Goal: Transaction & Acquisition: Register for event/course

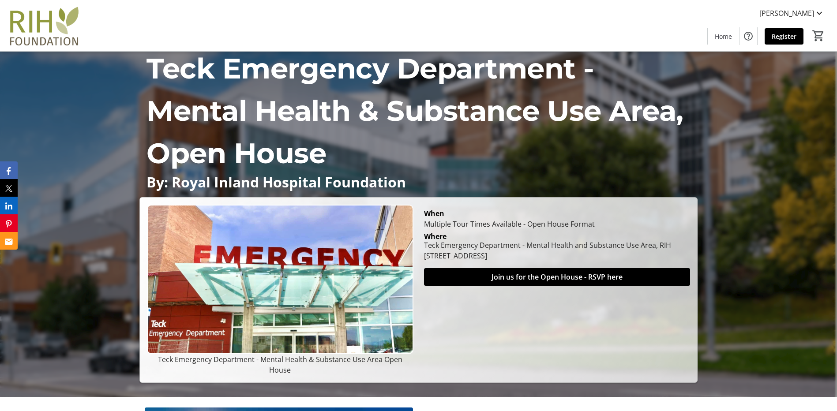
scroll to position [132, 0]
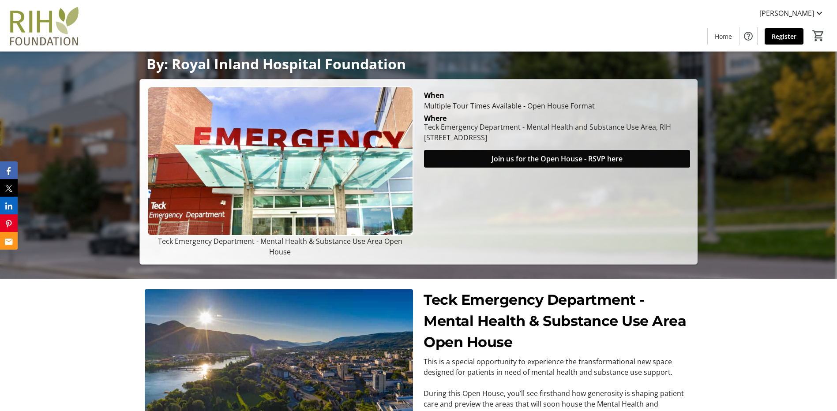
click at [567, 164] on span "Join us for the Open House - RSVP here" at bounding box center [557, 159] width 131 height 11
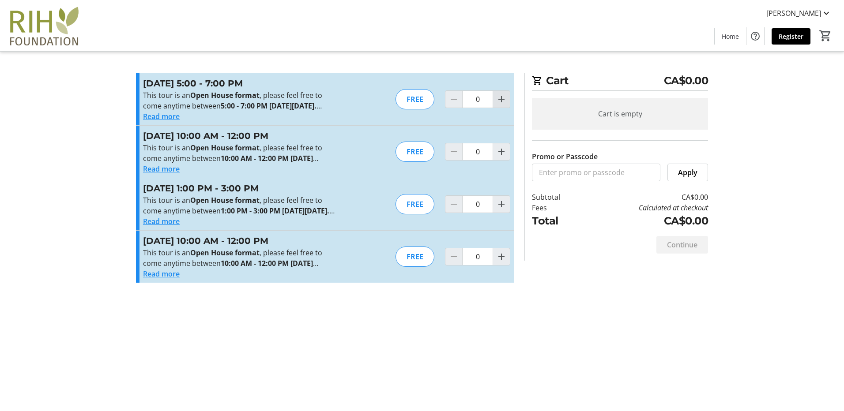
click at [501, 94] on button "Increment by one" at bounding box center [501, 99] width 17 height 17
type input "1"
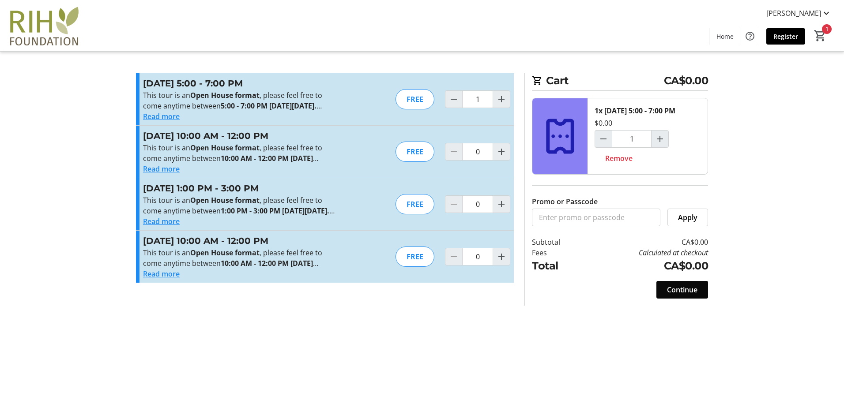
click at [702, 300] on span at bounding box center [682, 289] width 52 height 21
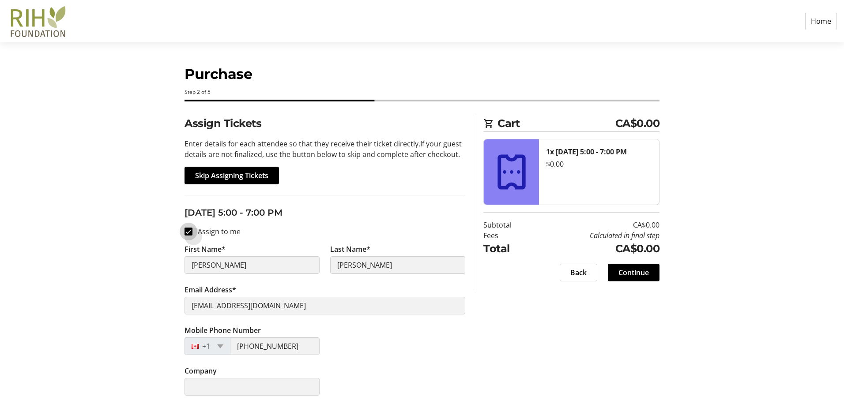
click at [187, 230] on input "Assign to me" at bounding box center [188, 232] width 8 height 8
checkbox input "false"
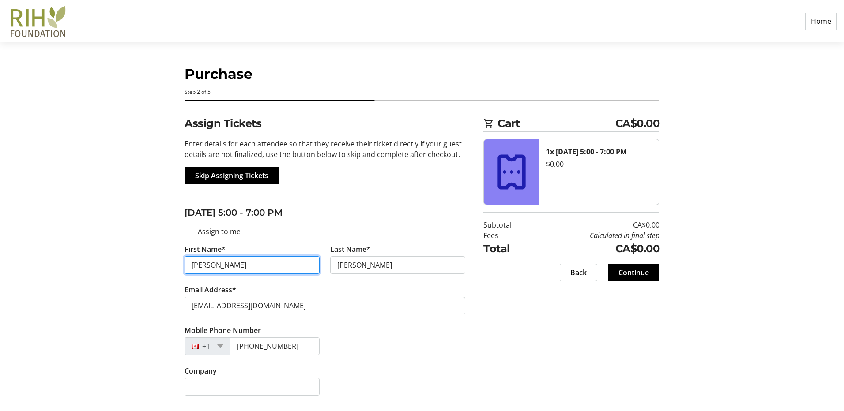
click at [218, 264] on input "[PERSON_NAME]" at bounding box center [251, 265] width 135 height 18
type input "[PERSON_NAME]"
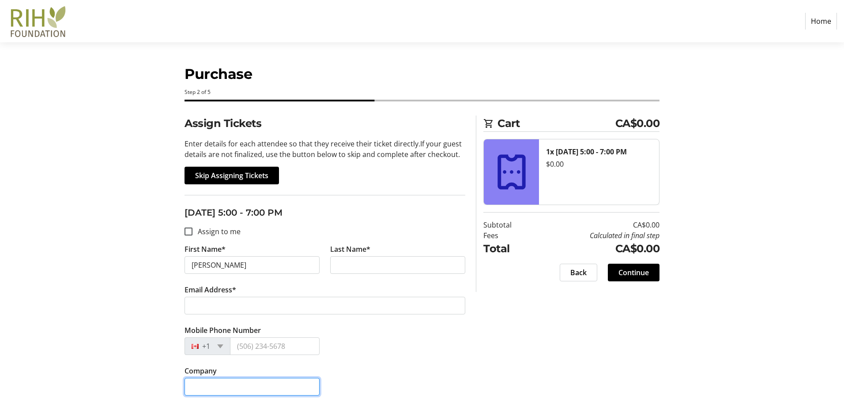
type input "Tk'emlúps te Secwépemc"
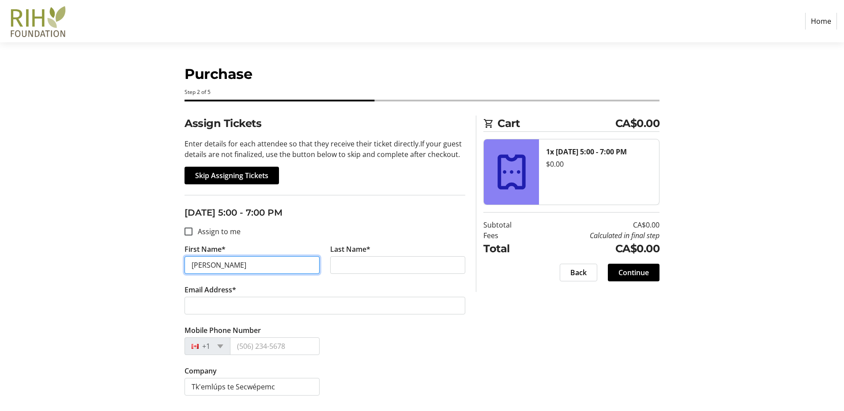
type input "[PERSON_NAME]"
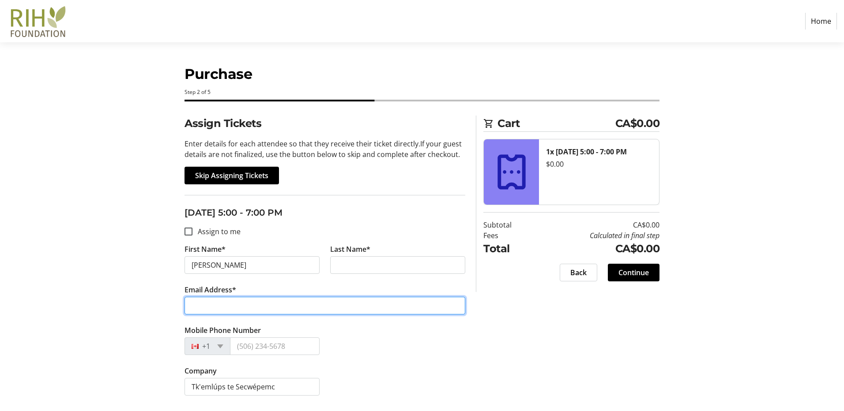
click at [274, 309] on input "Email Address*" at bounding box center [324, 306] width 281 height 18
type input "[EMAIL_ADDRESS][DOMAIN_NAME]"
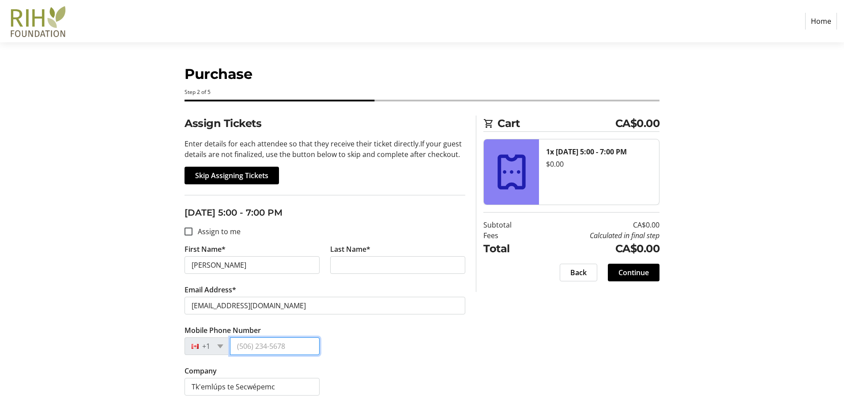
click at [268, 349] on input "Mobile Phone Number" at bounding box center [275, 347] width 90 height 18
click at [257, 344] on input "Mobile Phone Number" at bounding box center [275, 347] width 90 height 18
type input "[PHONE_NUMBER]"
click at [638, 276] on span "Continue" at bounding box center [633, 272] width 30 height 11
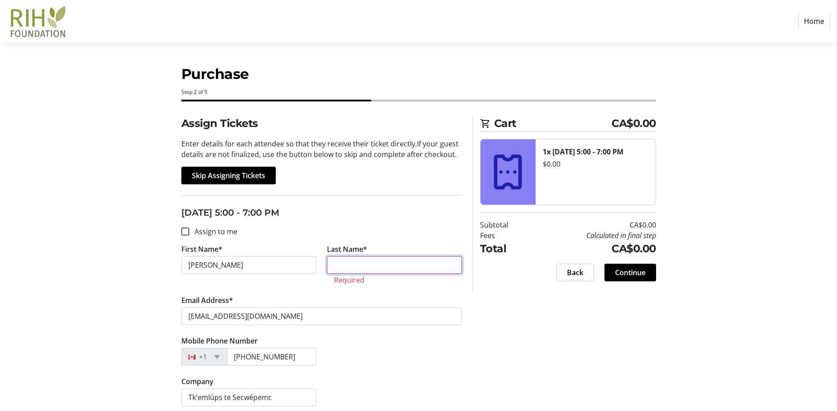
click at [369, 267] on input "Last Name*" at bounding box center [394, 265] width 135 height 18
type input "[PERSON_NAME]"
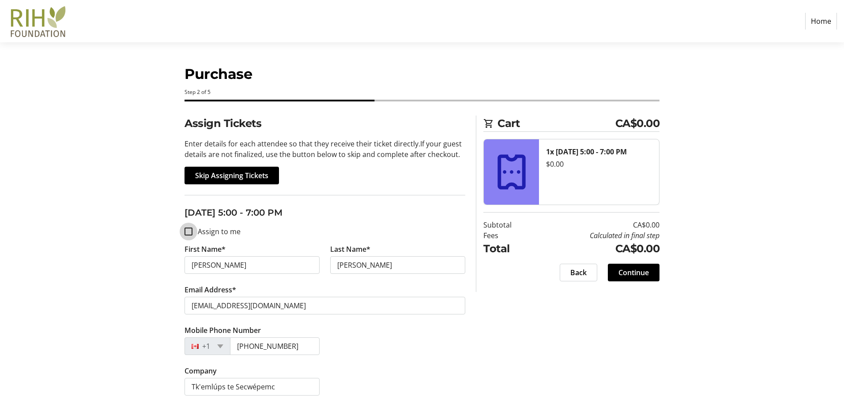
click at [185, 230] on input "Assign to me" at bounding box center [188, 232] width 8 height 8
checkbox input "true"
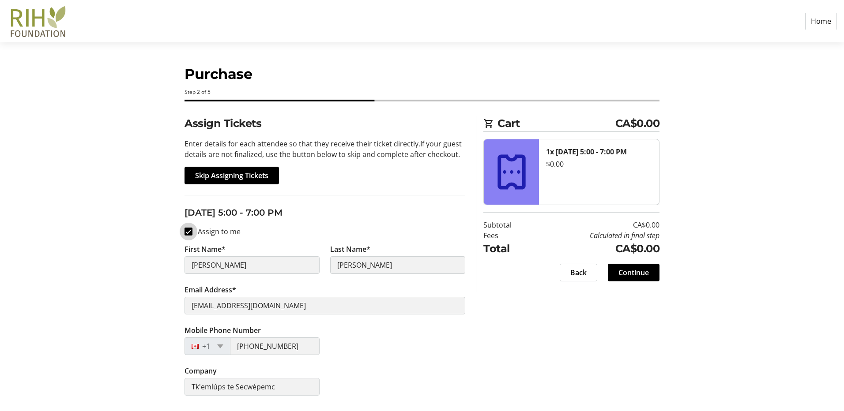
type input "[PERSON_NAME]"
click at [189, 230] on input "Assign to me" at bounding box center [188, 232] width 8 height 8
checkbox input "false"
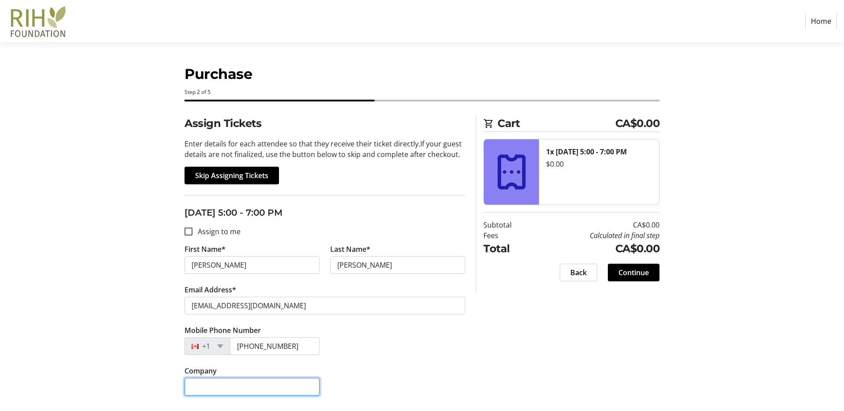
click at [218, 388] on input "Company" at bounding box center [251, 387] width 135 height 18
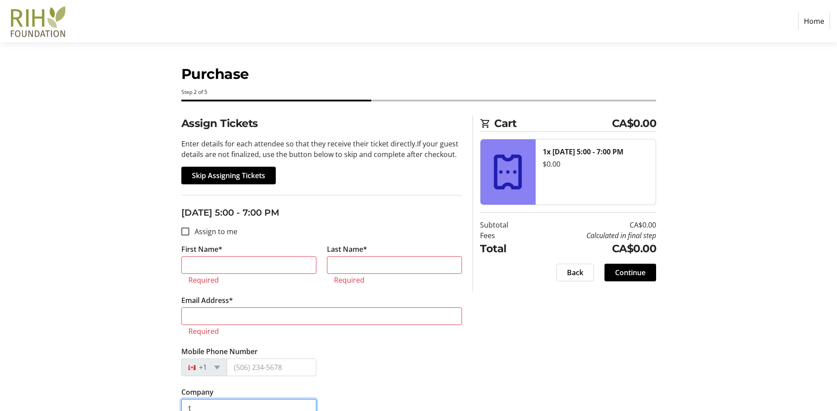
scroll to position [2, 0]
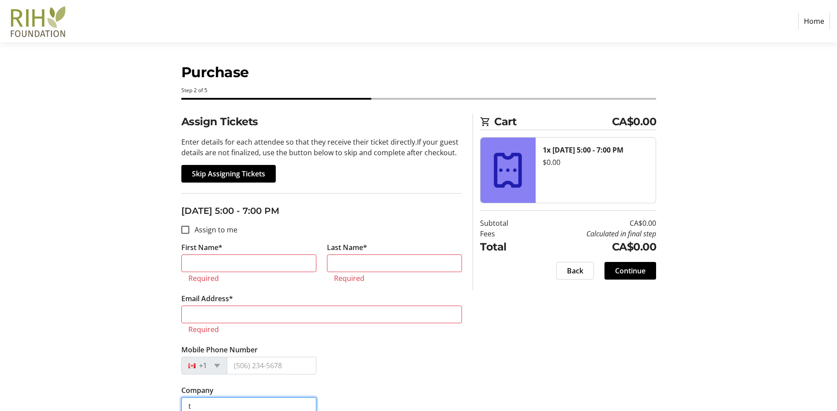
type input "t"
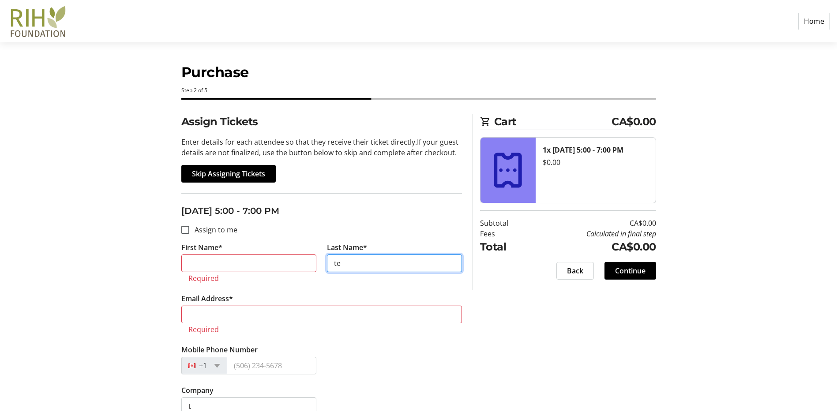
type input "t"
type input "[PERSON_NAME]"
click at [236, 264] on input "First Name*" at bounding box center [248, 264] width 135 height 18
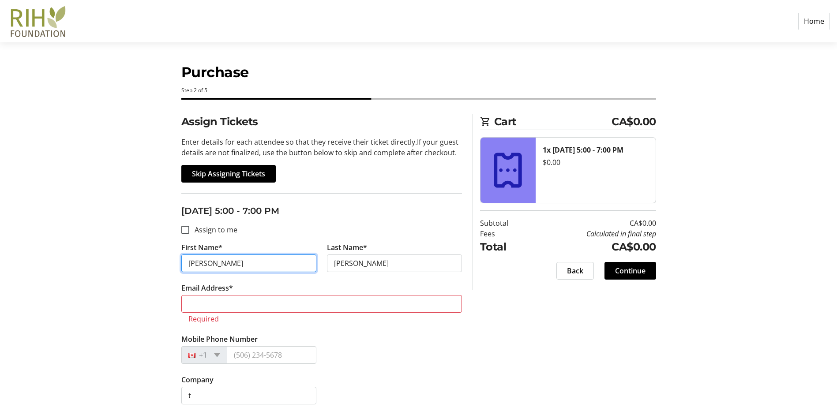
type input "[PERSON_NAME]"
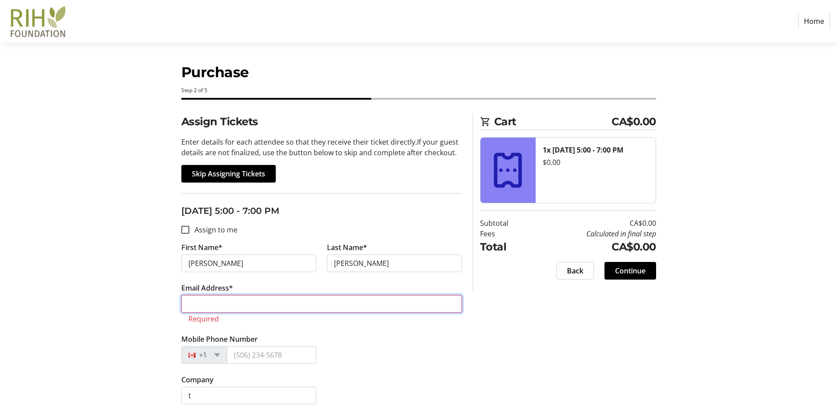
click at [221, 305] on input "Email Address*" at bounding box center [321, 304] width 281 height 18
type input "[EMAIL_ADDRESS][DOMAIN_NAME]"
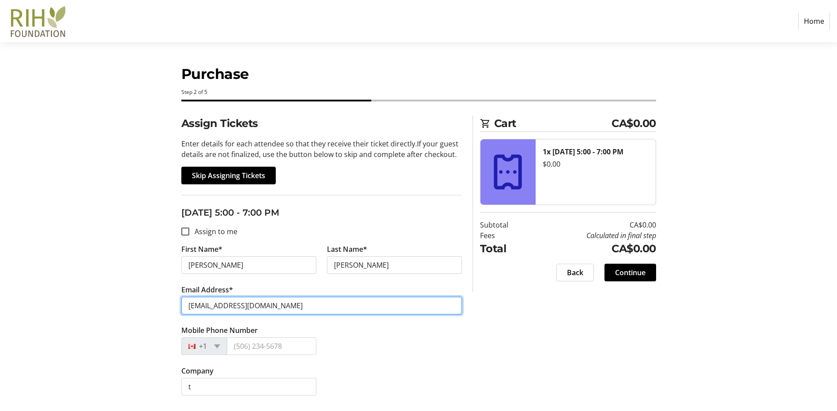
scroll to position [0, 0]
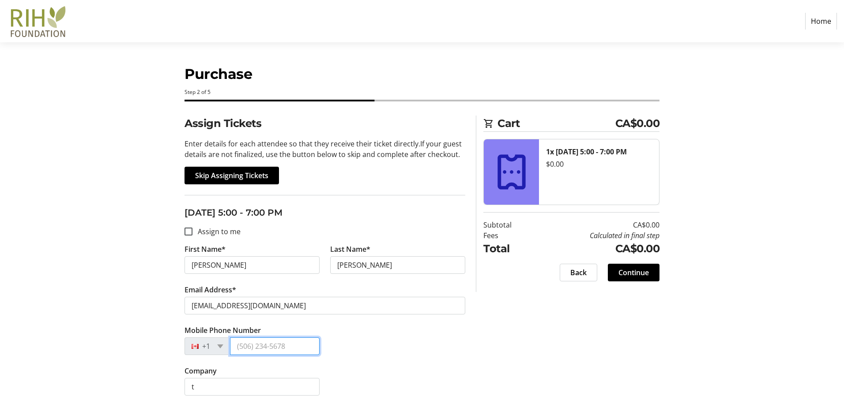
click at [281, 344] on input "Mobile Phone Number" at bounding box center [275, 347] width 90 height 18
type input "[PHONE_NUMBER]"
click at [221, 386] on input "t" at bounding box center [251, 387] width 135 height 18
type input "Tk'emlúps te Secwépemc"
click at [629, 274] on span "Continue" at bounding box center [633, 272] width 30 height 11
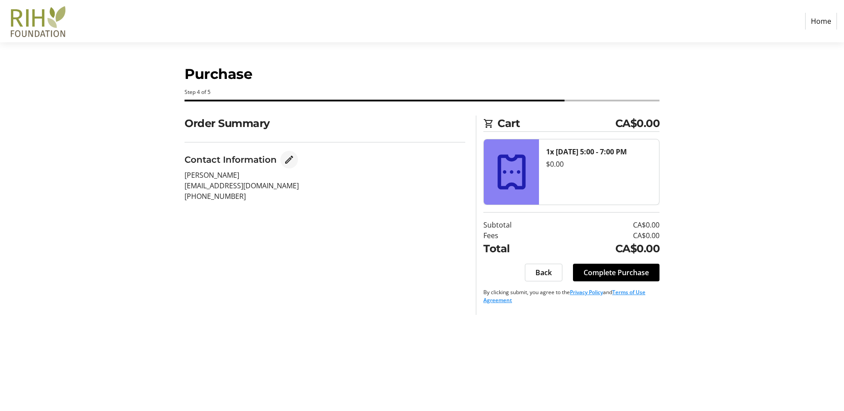
click at [289, 158] on mat-icon "Edit Contact Information" at bounding box center [289, 159] width 11 height 11
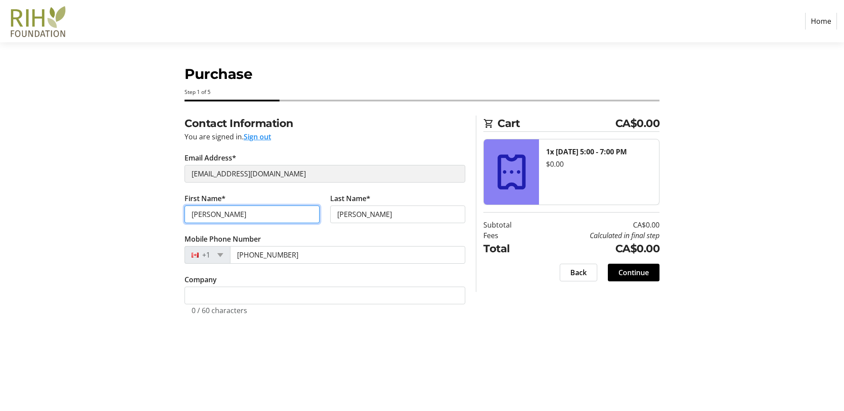
click at [237, 213] on input "[PERSON_NAME]" at bounding box center [251, 215] width 135 height 18
type input "[PERSON_NAME]"
click at [270, 286] on tr-form-field "Company 0 / 60 characters" at bounding box center [324, 299] width 281 height 51
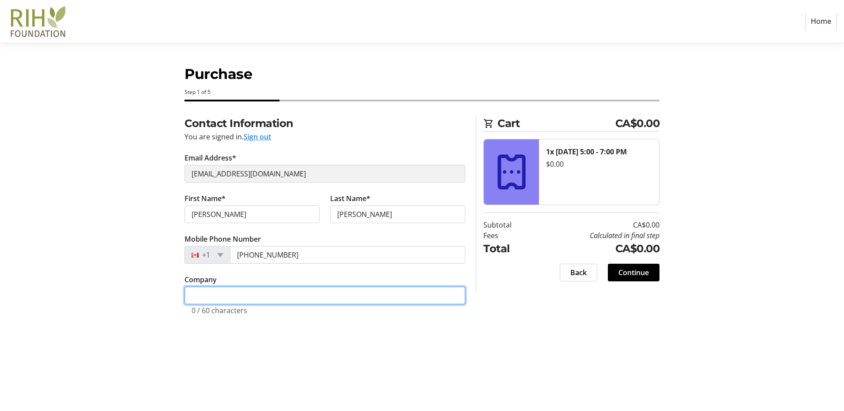
click at [254, 294] on input "Company" at bounding box center [324, 296] width 281 height 18
type input "Tk'emlúps te Secwépemc"
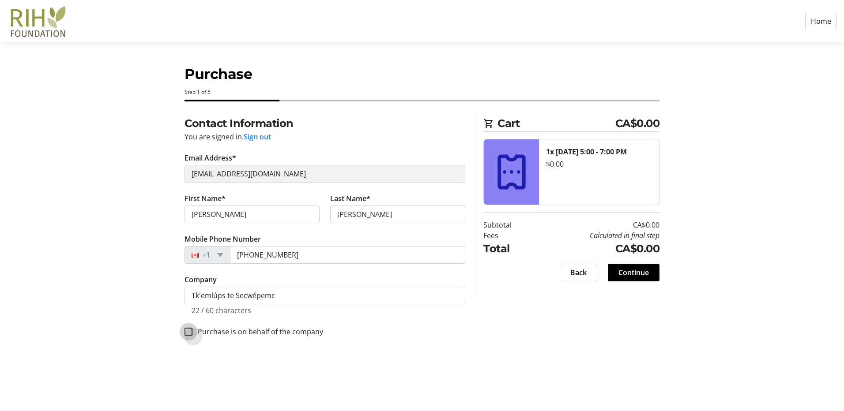
click at [188, 331] on input "Purchase is on behalf of the company" at bounding box center [188, 332] width 8 height 8
checkbox input "true"
click at [640, 275] on span "Continue" at bounding box center [633, 272] width 30 height 11
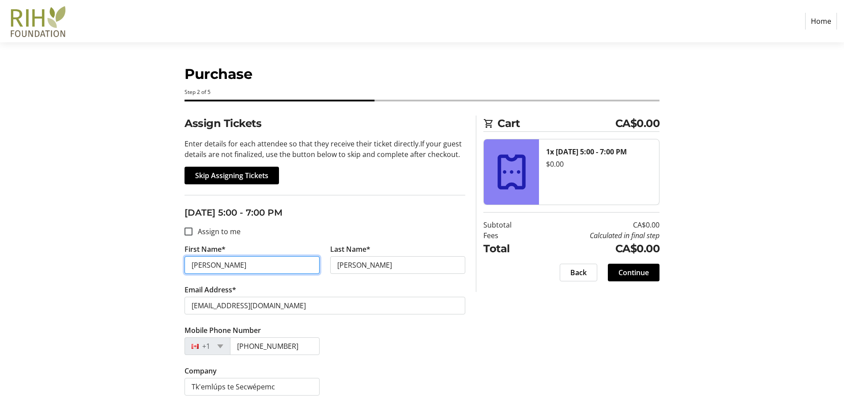
click at [239, 267] on input "[PERSON_NAME]" at bounding box center [251, 265] width 135 height 18
type input "[PERSON_NAME]"
click at [645, 339] on div "Assign Tickets Enter details for each attendee so that they receive their ticke…" at bounding box center [422, 261] width 582 height 291
click at [622, 277] on span "Continue" at bounding box center [633, 272] width 30 height 11
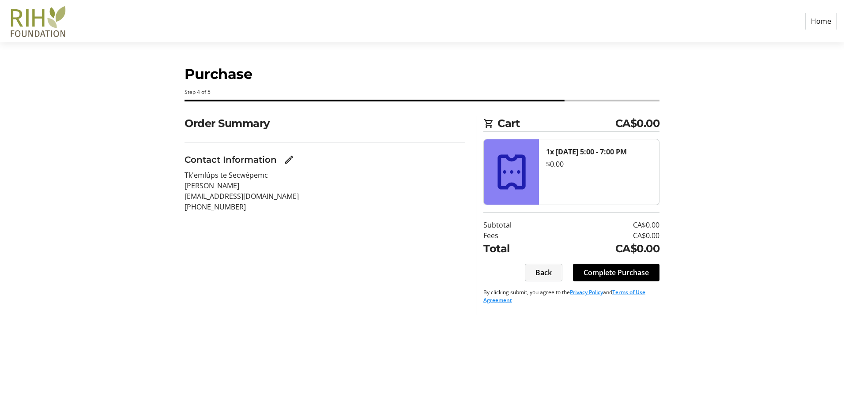
click at [552, 277] on span at bounding box center [543, 272] width 37 height 21
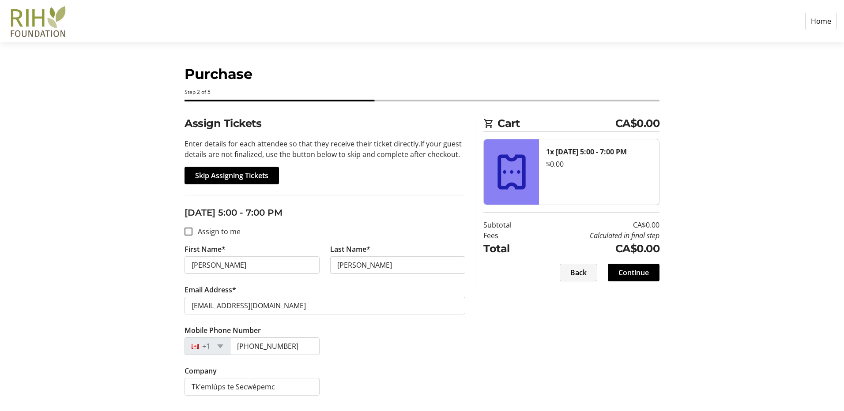
click at [576, 274] on span "Back" at bounding box center [578, 272] width 16 height 11
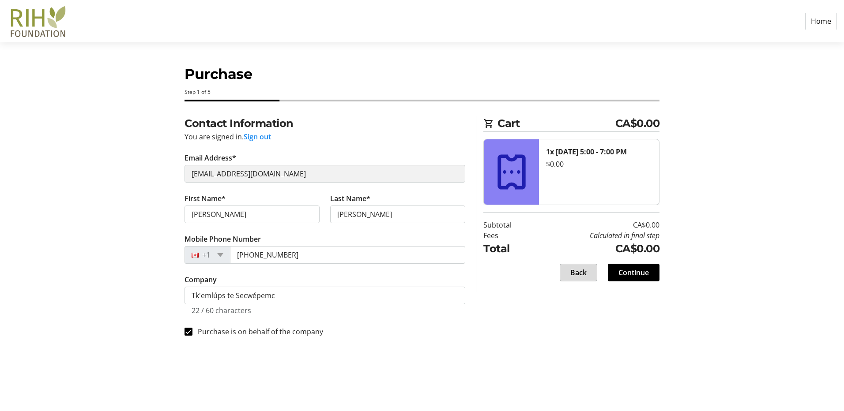
click at [576, 274] on span "Back" at bounding box center [578, 272] width 16 height 11
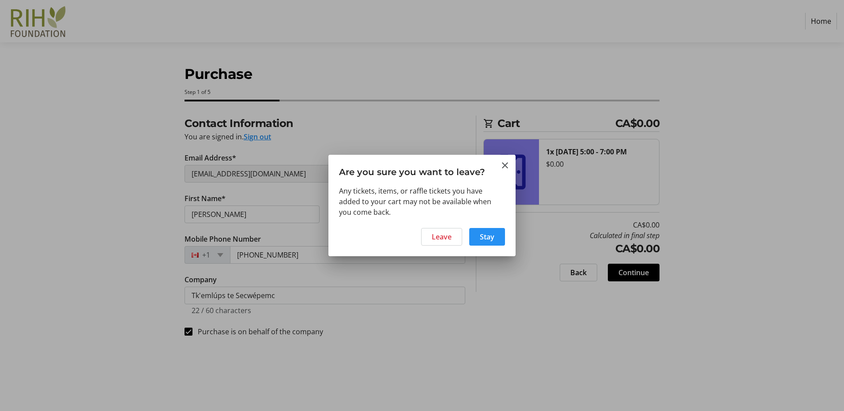
click at [489, 236] on span "Stay" at bounding box center [487, 237] width 15 height 11
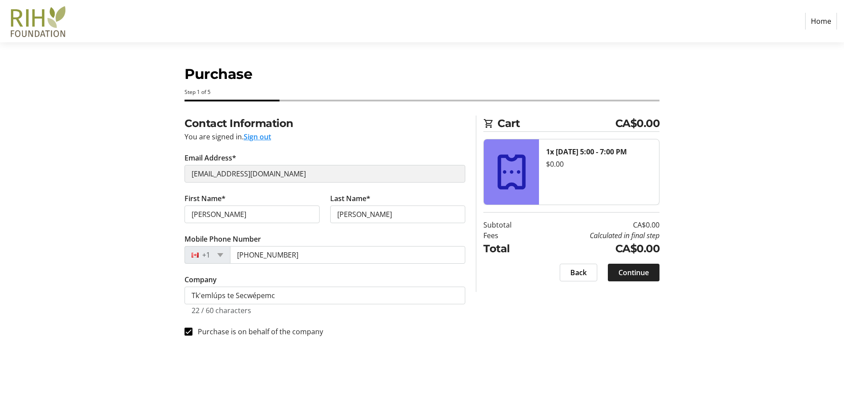
click at [621, 276] on span "Continue" at bounding box center [633, 272] width 30 height 11
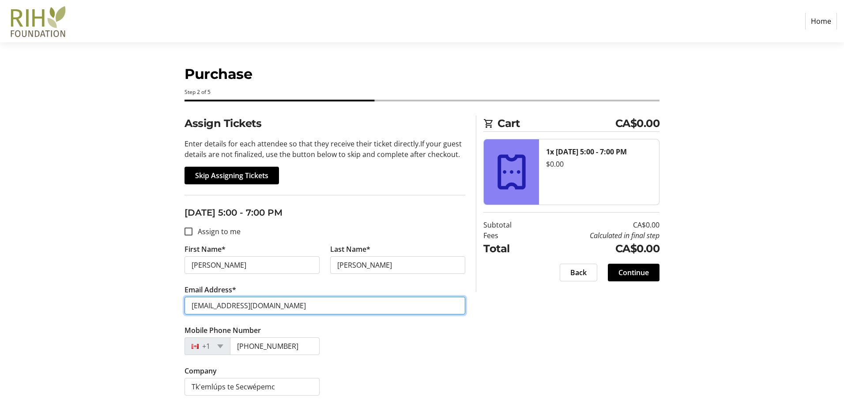
click at [308, 301] on input "[EMAIL_ADDRESS][DOMAIN_NAME]" at bounding box center [324, 306] width 281 height 18
click at [309, 302] on input "[EMAIL_ADDRESS][DOMAIN_NAME]" at bounding box center [324, 306] width 281 height 18
type input "c"
type input "v"
type input "[PERSON_NAME][EMAIL_ADDRESS][PERSON_NAME][DOMAIN_NAME]"
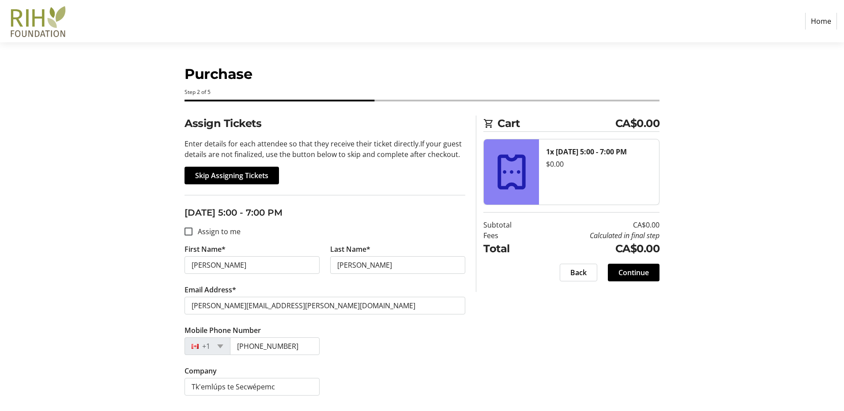
click at [648, 326] on div "Assign Tickets Enter details for each attendee so that they receive their ticke…" at bounding box center [422, 261] width 582 height 291
click at [624, 278] on span "Continue" at bounding box center [633, 272] width 30 height 11
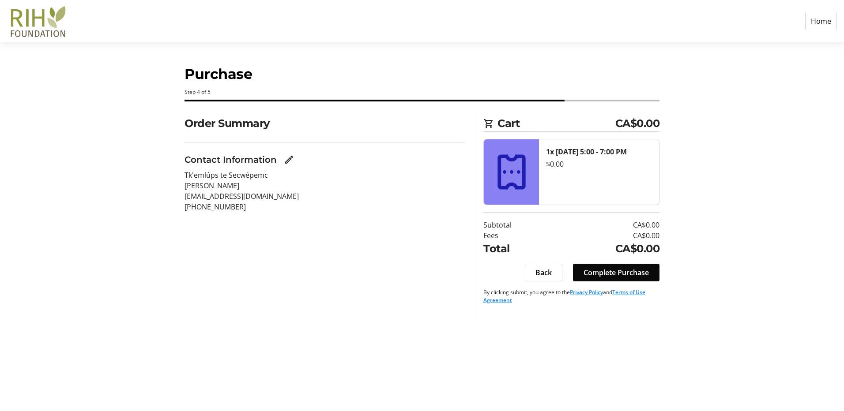
click at [631, 274] on span "Complete Purchase" at bounding box center [615, 272] width 65 height 11
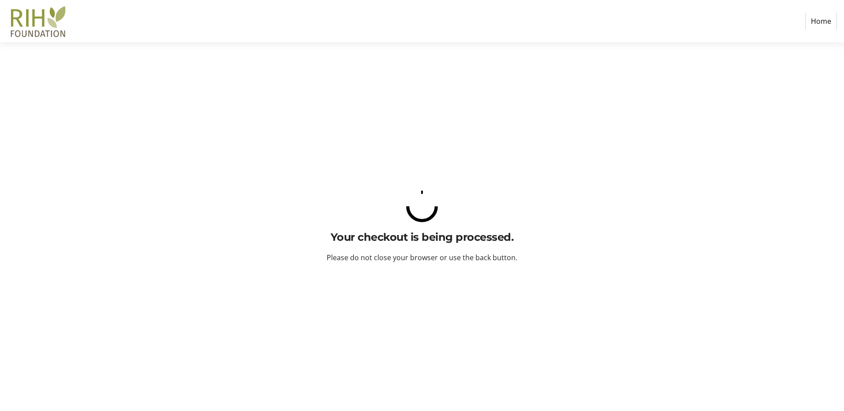
click at [631, 274] on div "Your checkout is being processed. Please do not close your browser or use the b…" at bounding box center [422, 226] width 582 height 369
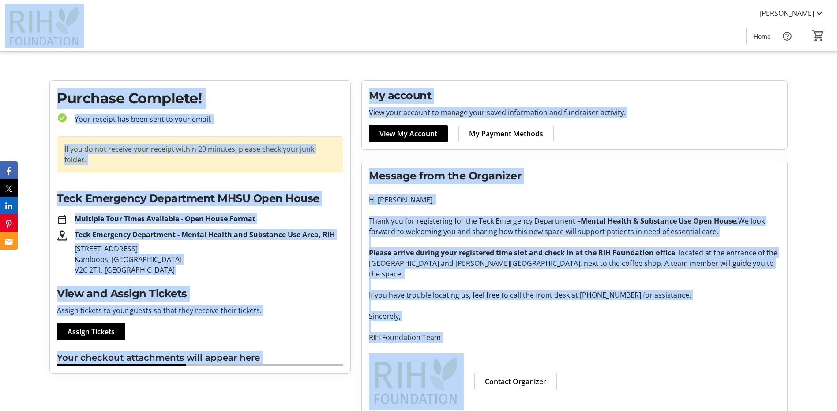
click at [388, 64] on tr-root "[PERSON_NAME] Home 0 Home Purchase Complete! check_circle Your receipt has been…" at bounding box center [418, 212] width 837 height 425
